Goal: Navigation & Orientation: Find specific page/section

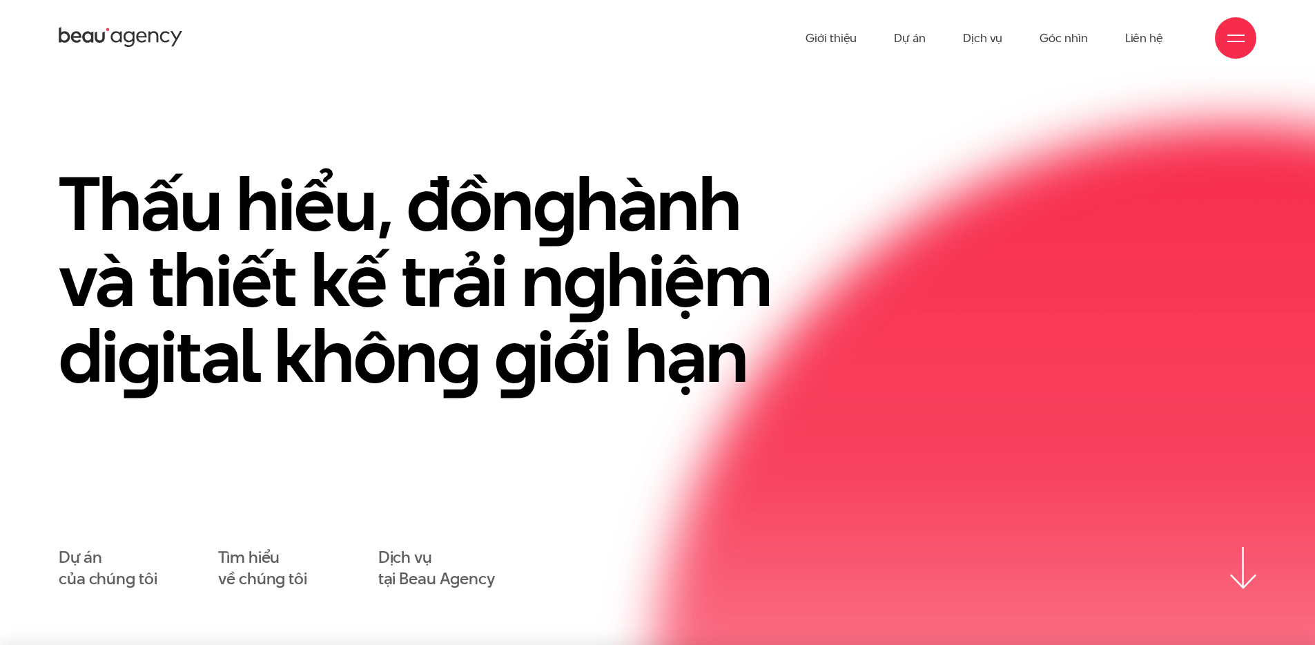
click at [988, 36] on link "Dịch vụ" at bounding box center [982, 38] width 39 height 76
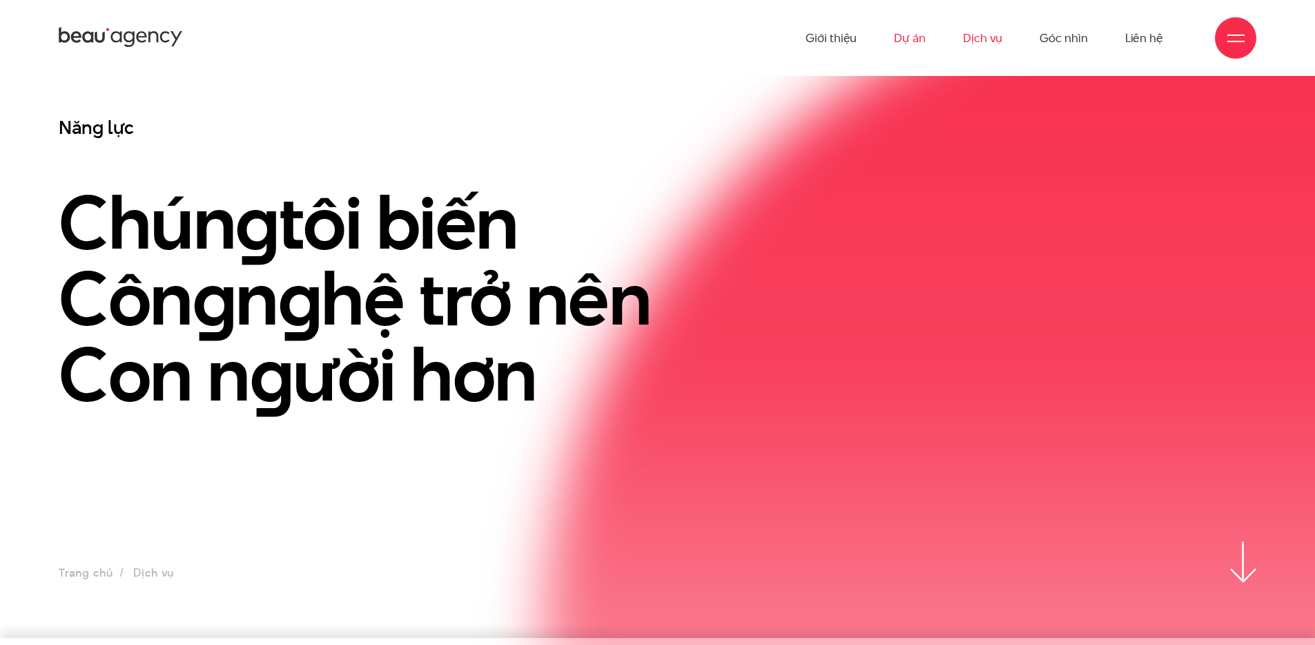
click at [914, 38] on link "Dự án" at bounding box center [910, 38] width 32 height 76
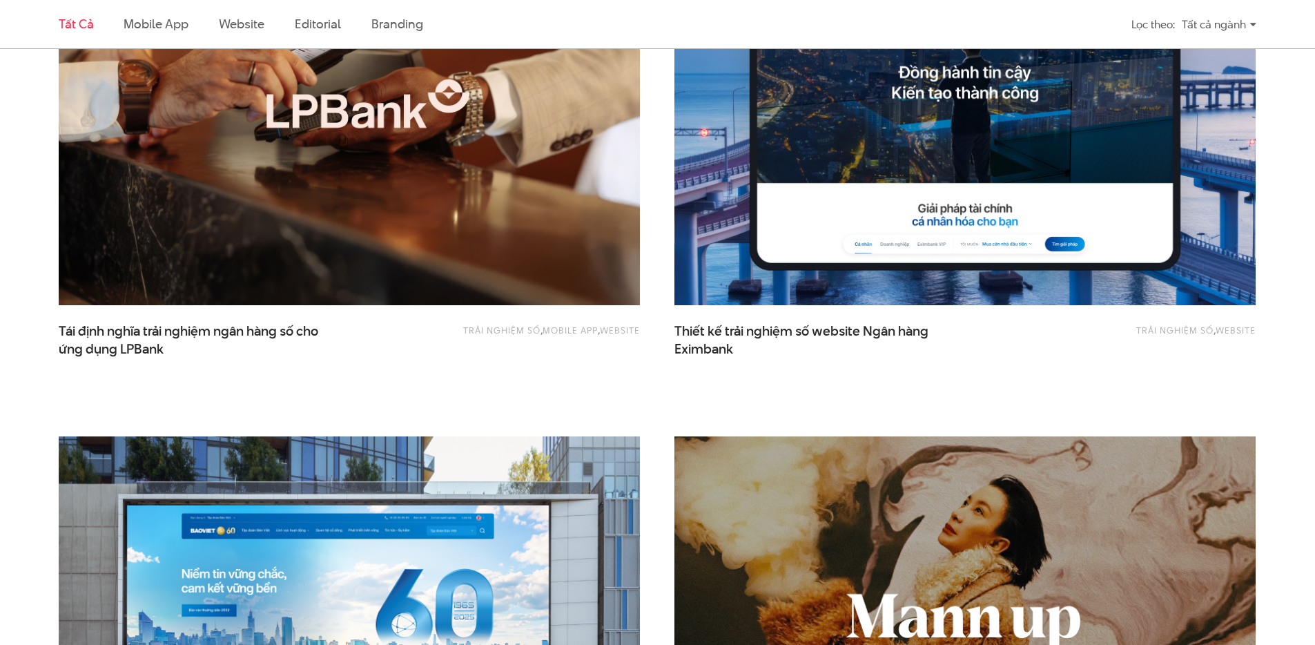
scroll to position [1184, 0]
